Goal: Find specific page/section: Find specific page/section

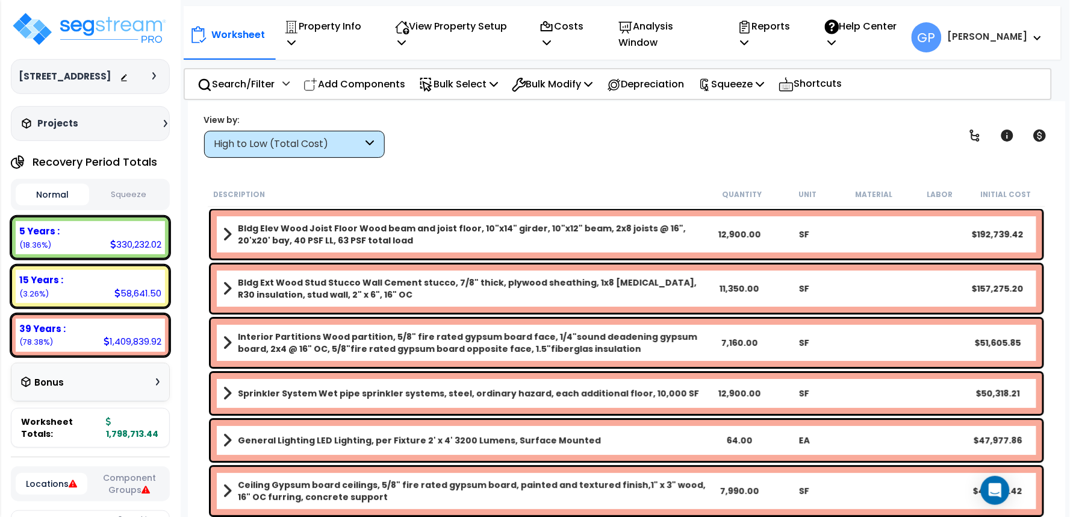
click at [334, 137] on div "High to Low (Total Cost)" at bounding box center [288, 144] width 149 height 14
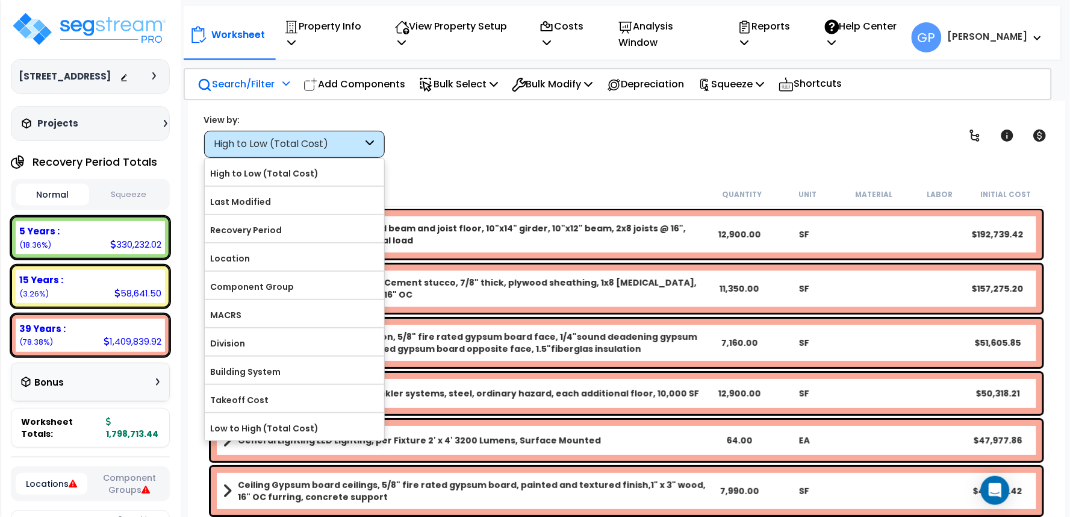
click at [259, 82] on p "Search/Filter" at bounding box center [235, 84] width 77 height 16
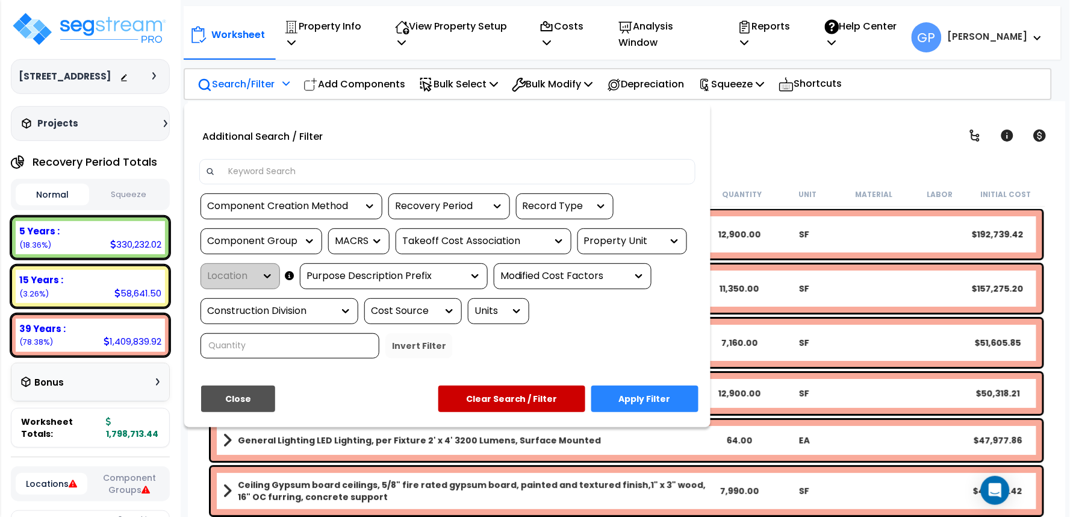
click at [613, 234] on div "Property Unit" at bounding box center [623, 241] width 78 height 14
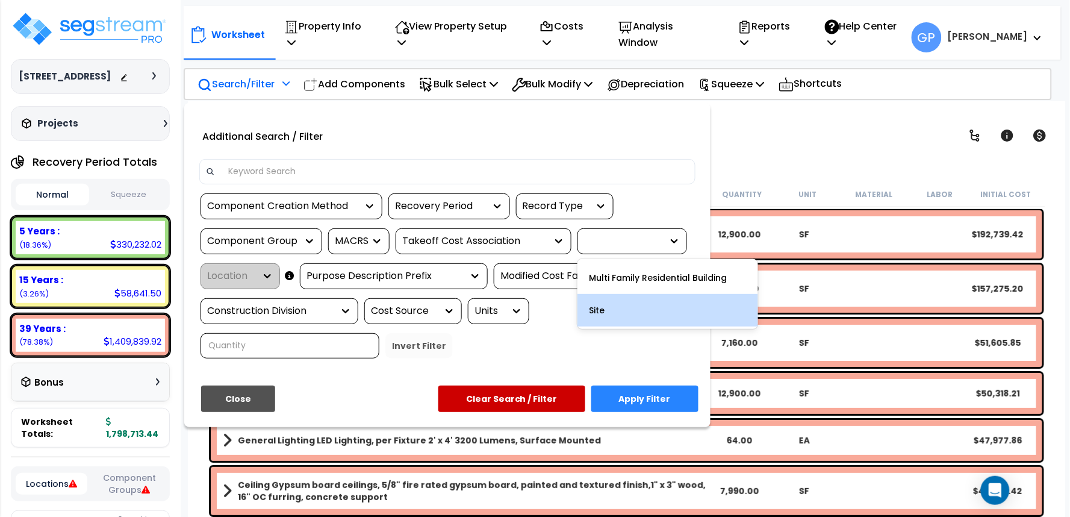
click at [624, 294] on div "Site" at bounding box center [667, 310] width 181 height 33
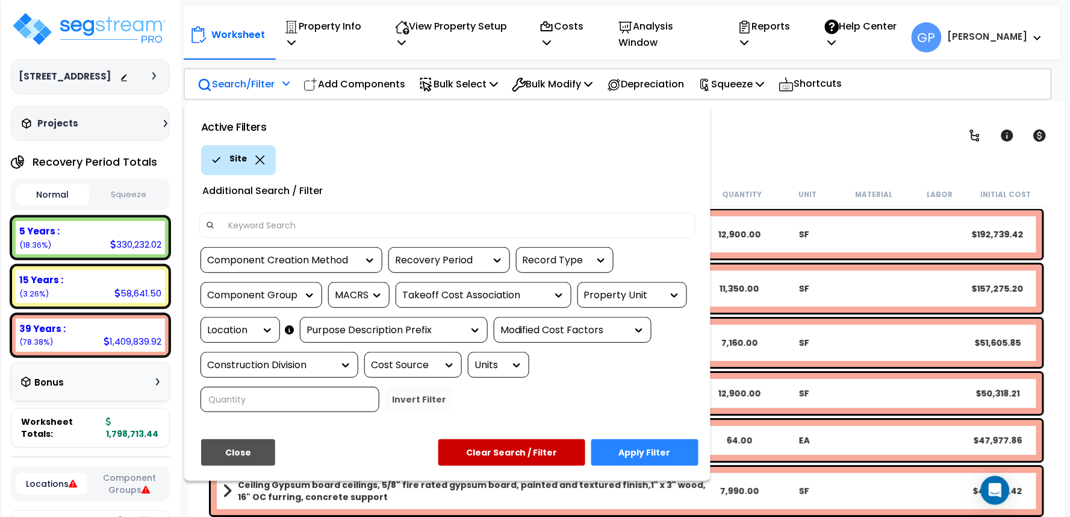
click at [263, 324] on icon at bounding box center [267, 330] width 12 height 12
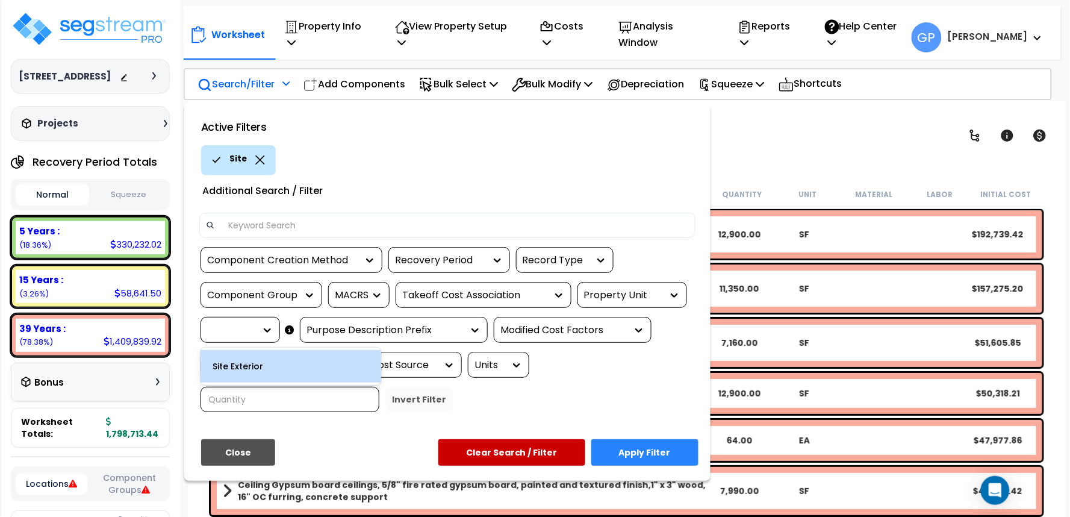
click at [253, 354] on div "Site Exterior" at bounding box center [290, 366] width 181 height 33
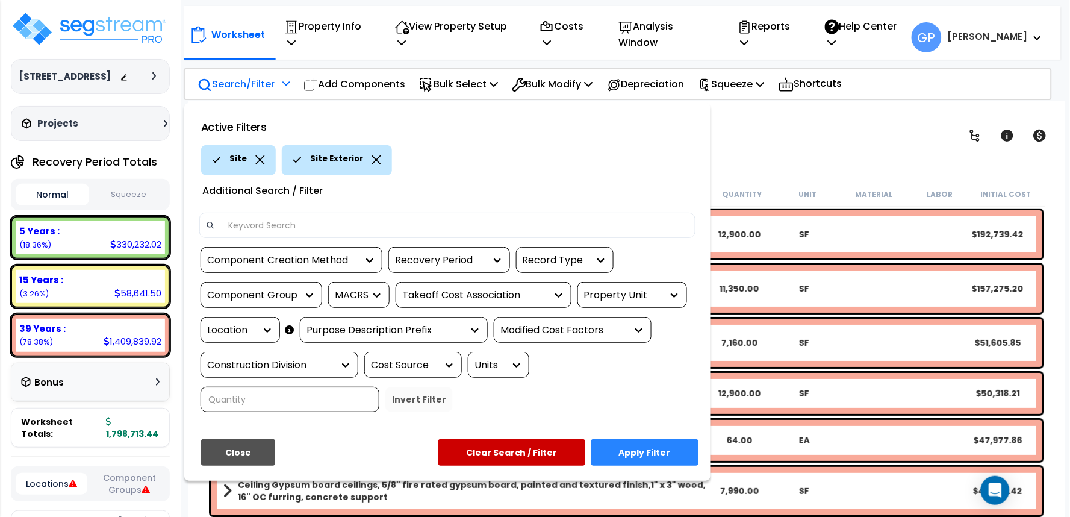
click at [666, 442] on button "Apply Filter" at bounding box center [644, 452] width 107 height 26
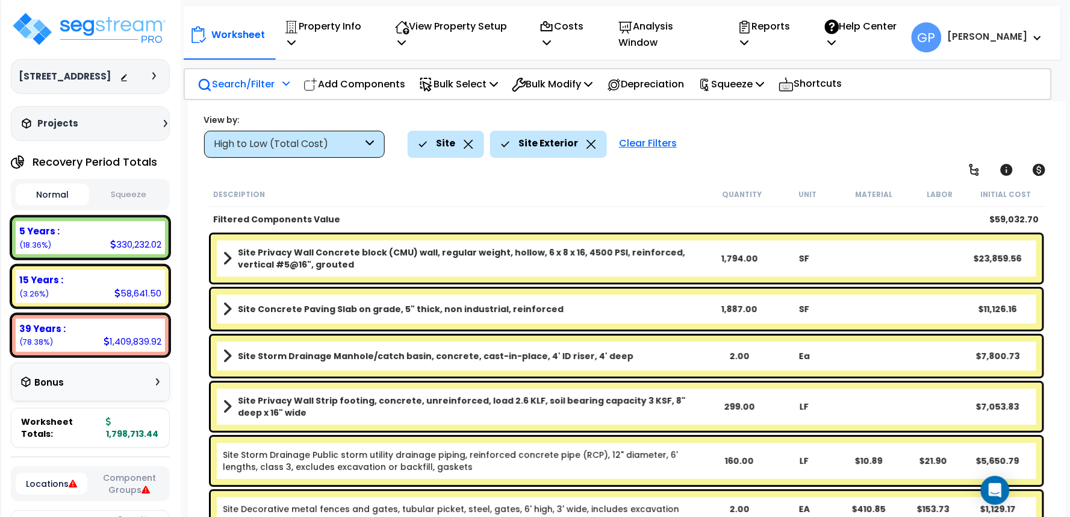
click at [321, 143] on div "High to Low (Total Cost)" at bounding box center [288, 144] width 149 height 14
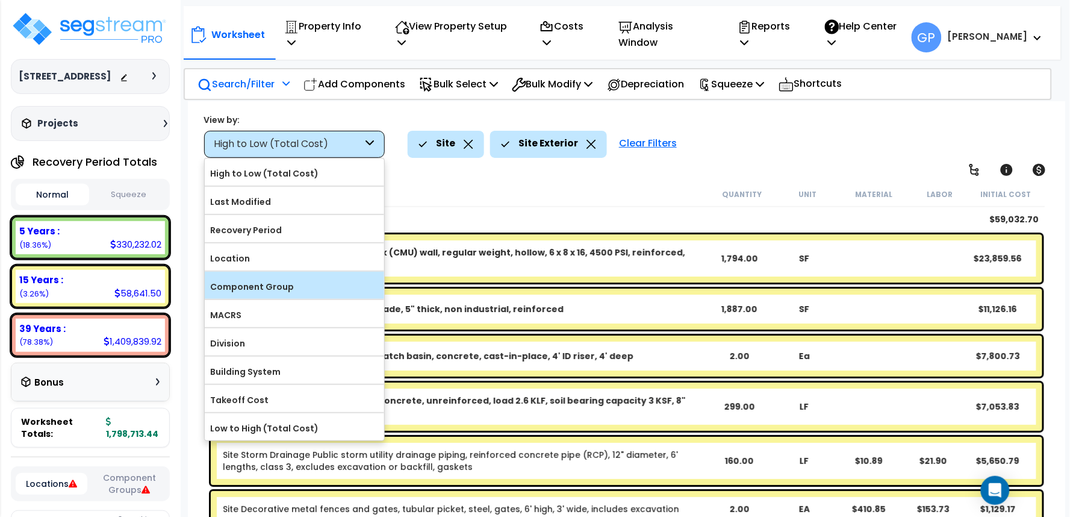
click at [281, 281] on label "Component Group" at bounding box center [294, 287] width 179 height 18
click at [0, 0] on input "Component Group" at bounding box center [0, 0] width 0 height 0
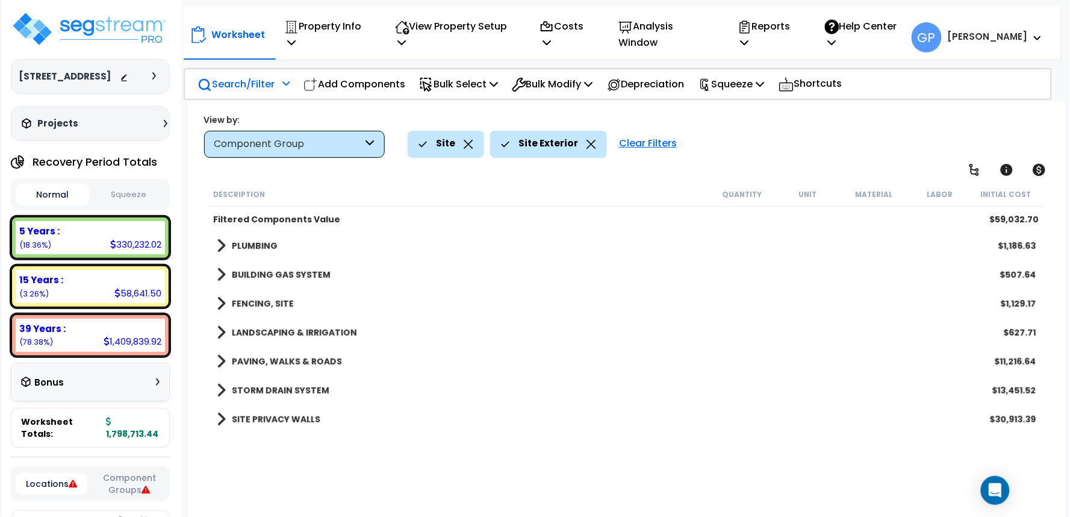
click at [255, 237] on link "PLUMBING" at bounding box center [247, 245] width 61 height 17
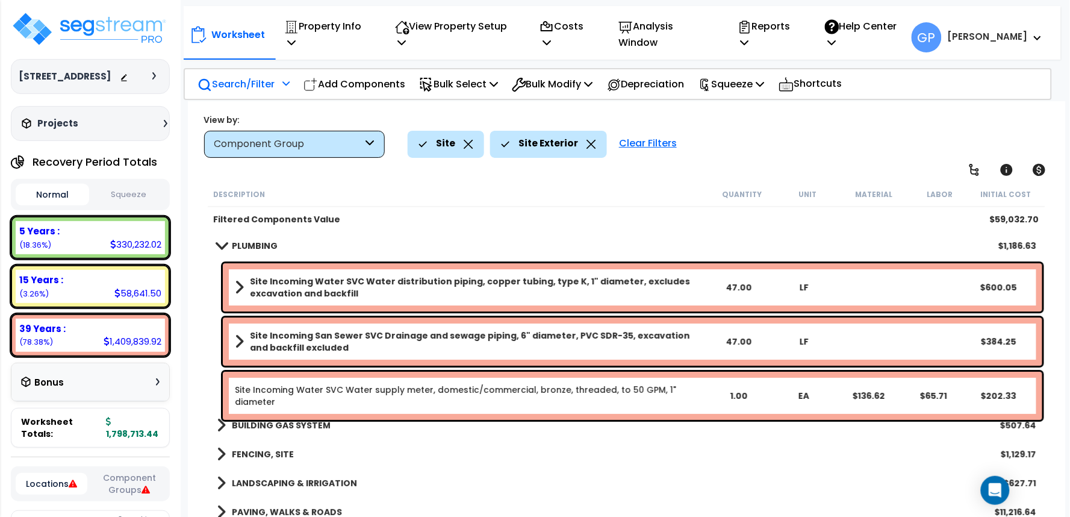
click at [319, 419] on b "BUILDING GAS SYSTEM" at bounding box center [281, 425] width 99 height 12
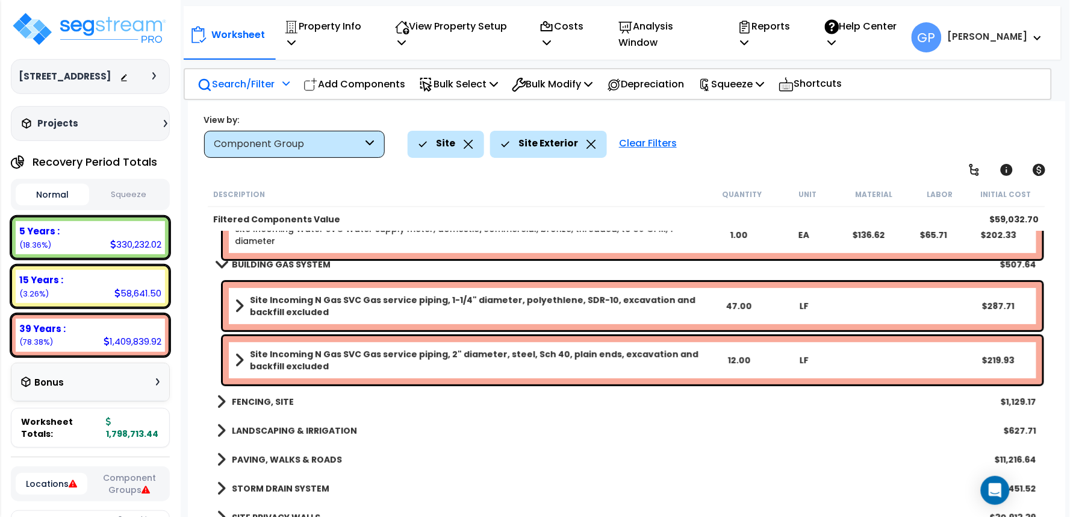
scroll to position [163, 0]
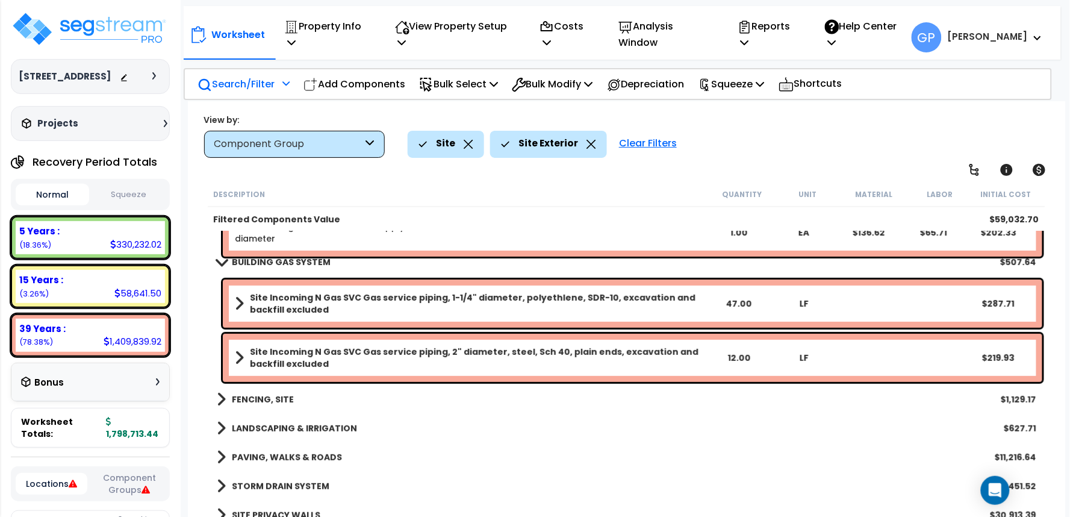
click at [293, 399] on div "FENCING, SITE $1,129.17" at bounding box center [626, 399] width 831 height 29
click at [279, 399] on b "FENCING, SITE" at bounding box center [263, 399] width 62 height 12
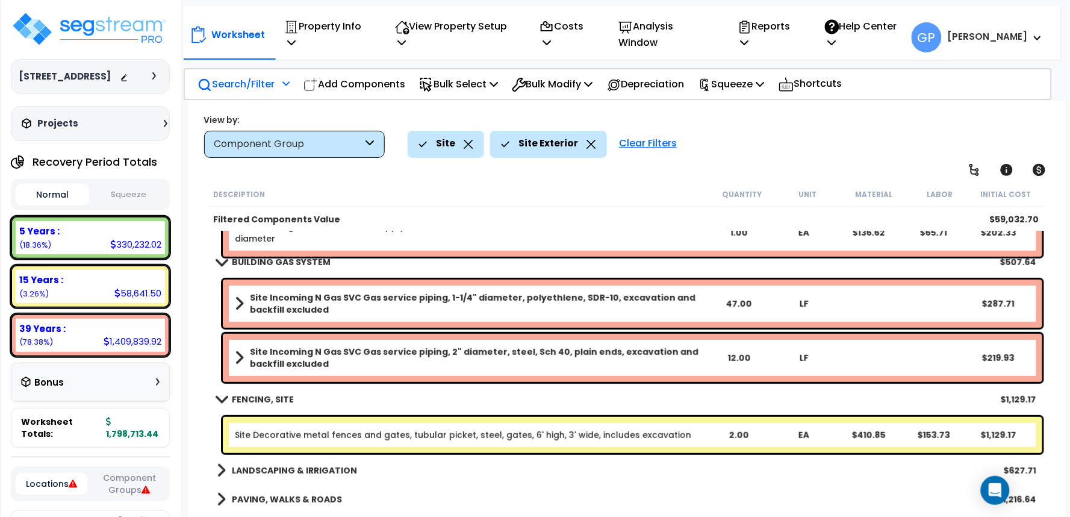
click at [279, 399] on b "FENCING, SITE" at bounding box center [263, 399] width 62 height 12
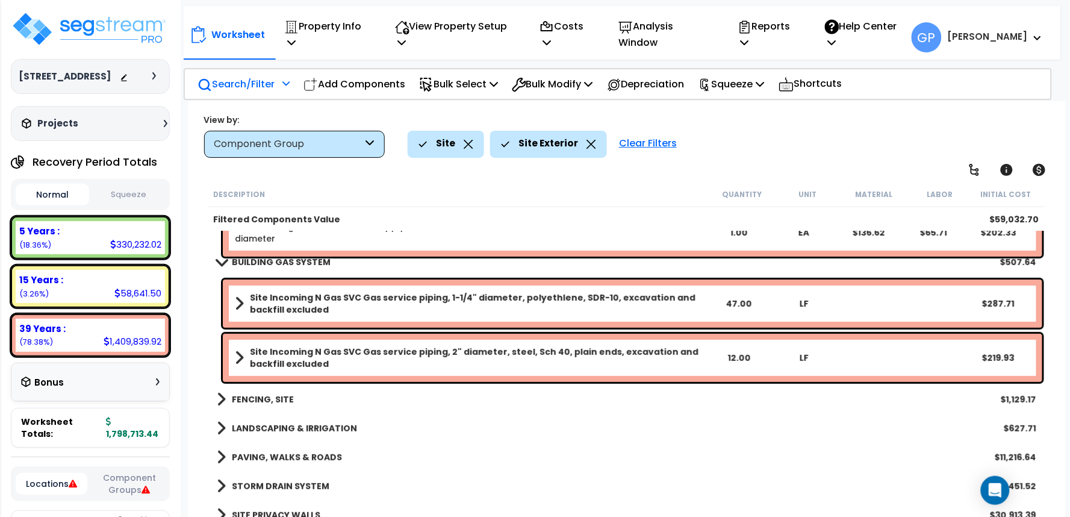
scroll to position [52, 0]
click at [302, 489] on b "STORM DRAIN SYSTEM" at bounding box center [281, 486] width 98 height 12
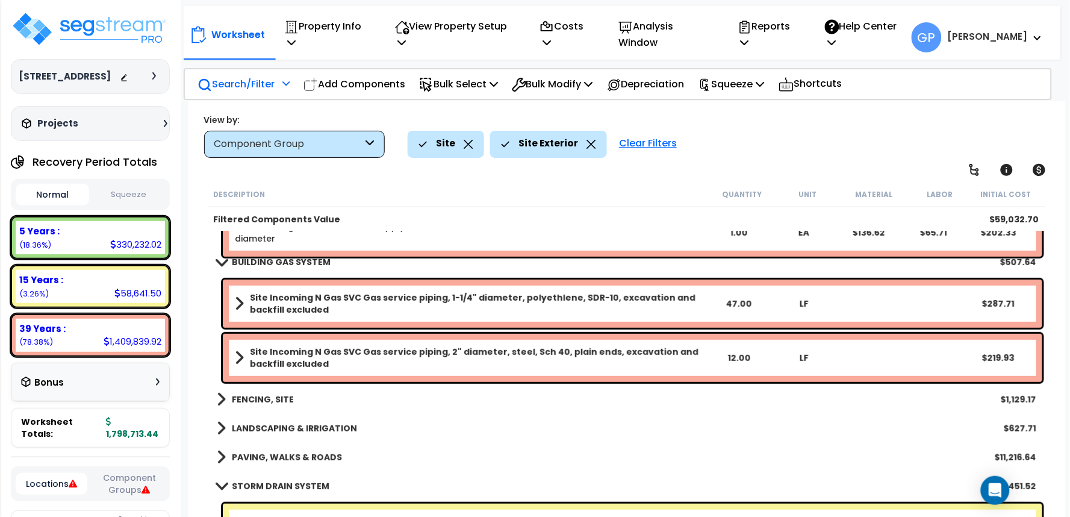
scroll to position [265, 0]
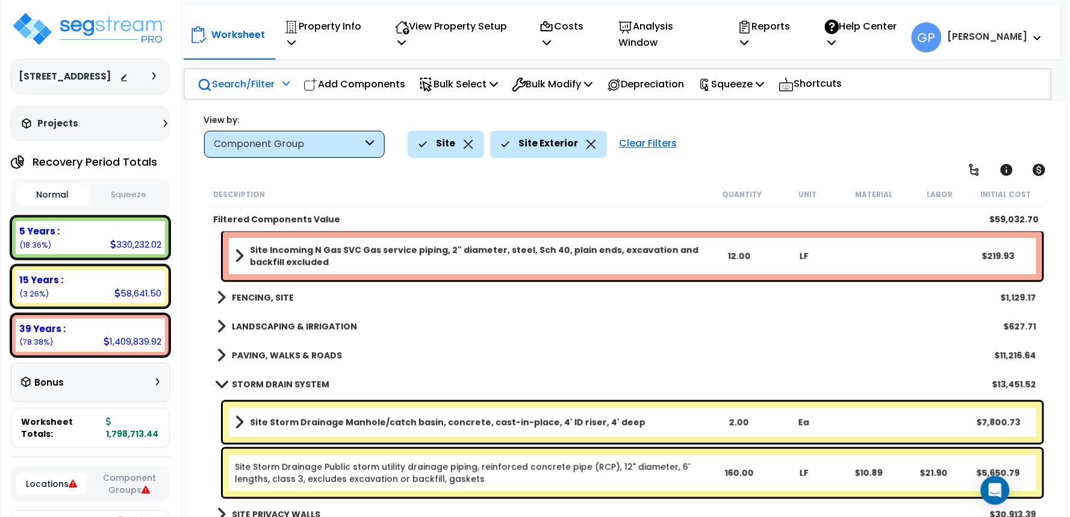
click at [323, 357] on b "PAVING, WALKS & ROADS" at bounding box center [287, 355] width 110 height 12
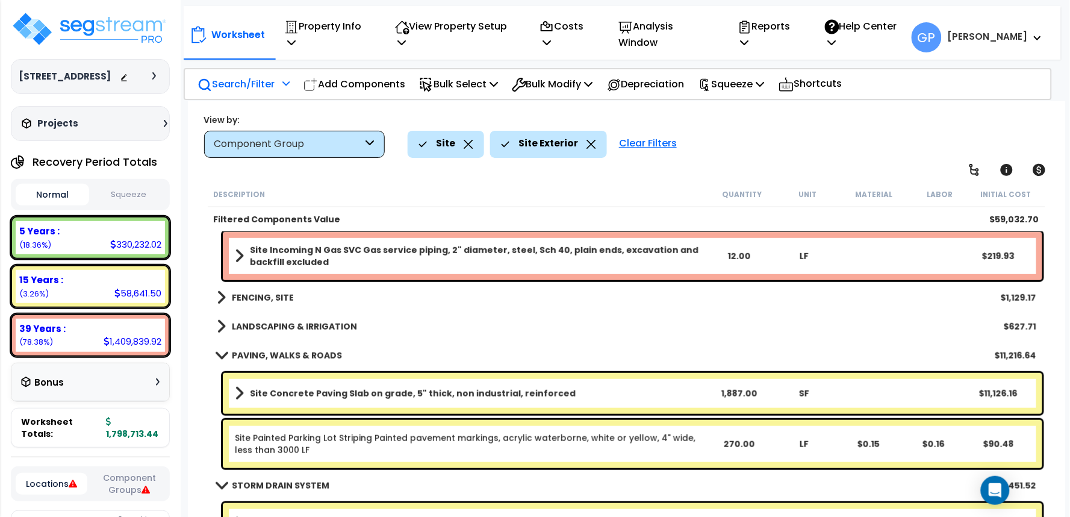
click at [324, 318] on link "LANDSCAPING & IRRIGATION" at bounding box center [287, 326] width 140 height 17
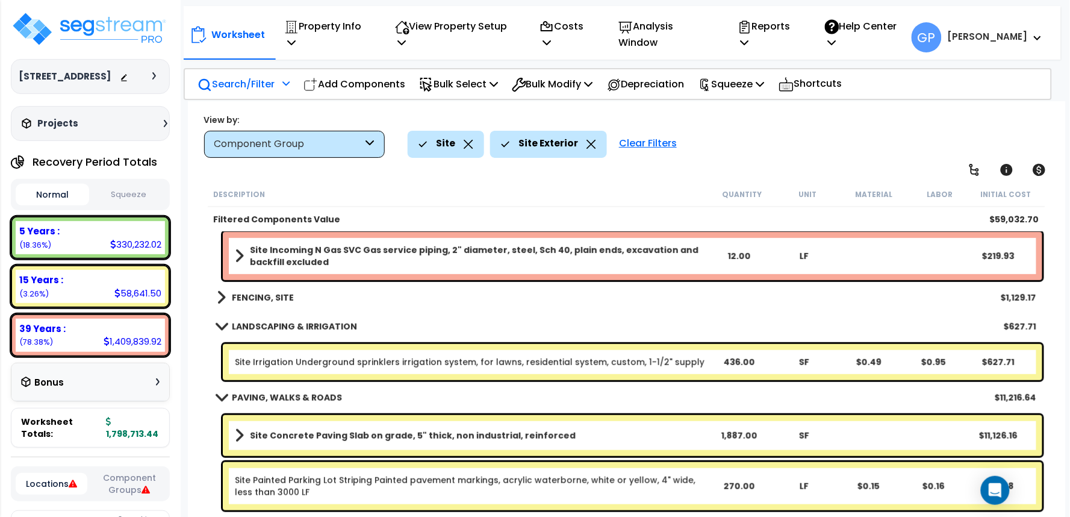
click at [279, 296] on b "FENCING, SITE" at bounding box center [263, 297] width 62 height 12
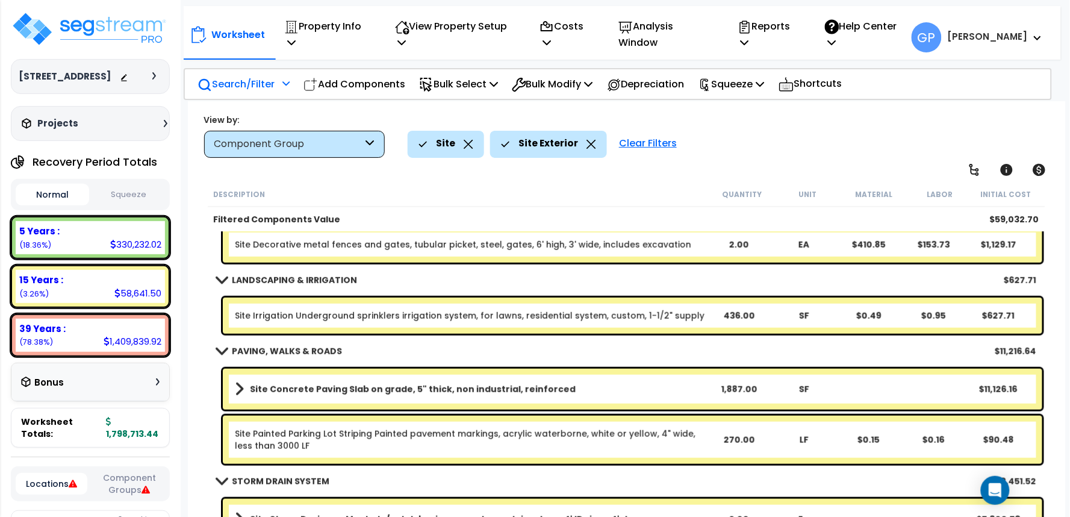
scroll to position [450, 0]
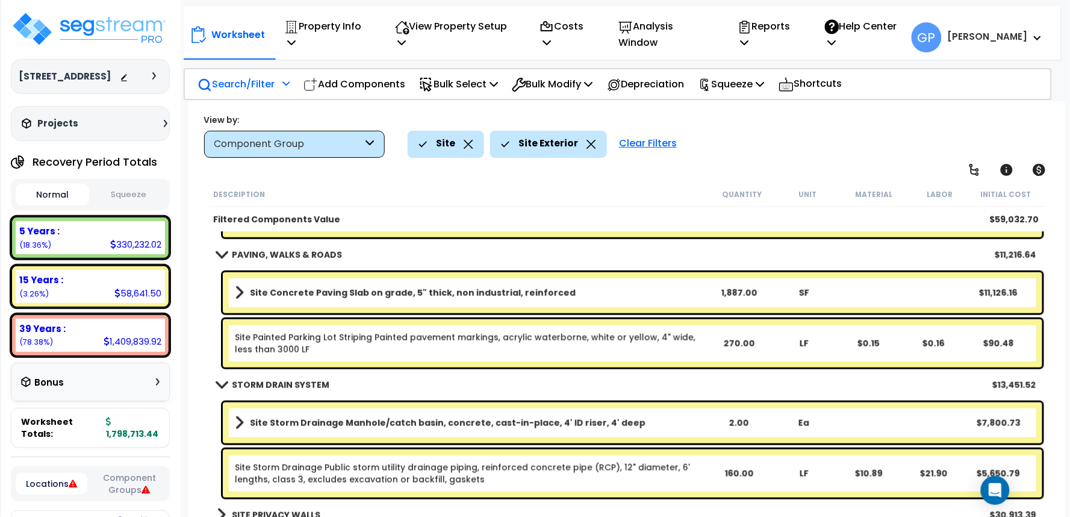
click at [254, 509] on b "SITE PRIVACY WALLS" at bounding box center [276, 515] width 88 height 12
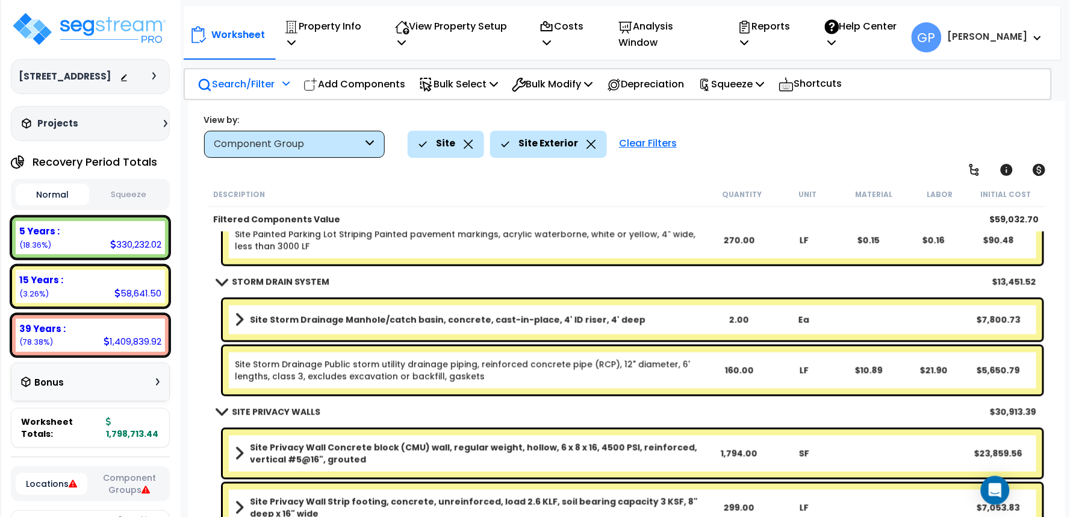
scroll to position [558, 0]
